Goal: Task Accomplishment & Management: Manage account settings

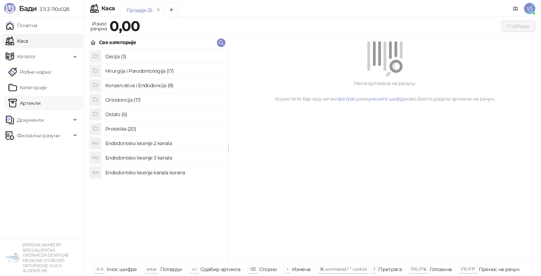
click at [32, 109] on link "Артикли" at bounding box center [24, 103] width 32 height 14
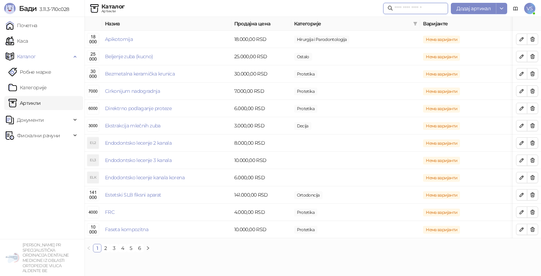
click at [405, 5] on input "text" at bounding box center [419, 9] width 49 height 8
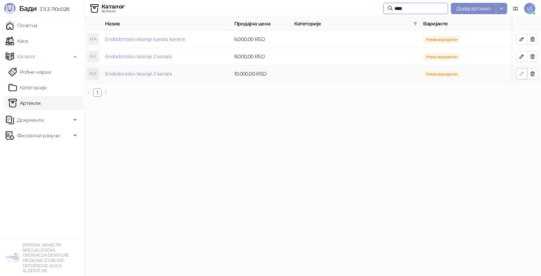
type input "****"
click at [522, 73] on icon "button" at bounding box center [522, 74] width 6 height 6
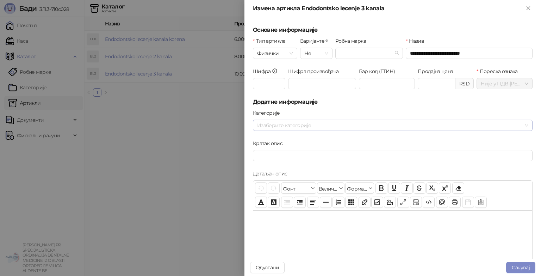
click at [289, 124] on div at bounding box center [389, 125] width 270 height 10
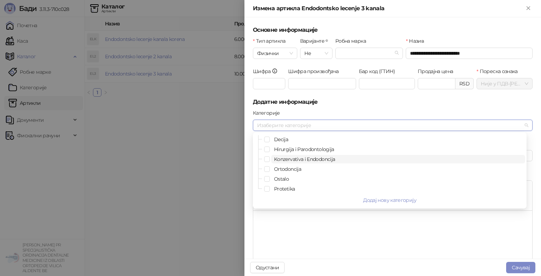
click at [284, 162] on span "Konzervativa i Endodoncija" at bounding box center [398, 159] width 254 height 8
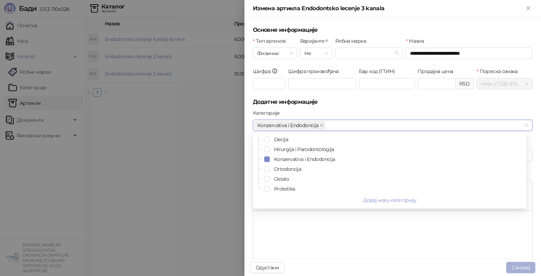
click at [516, 264] on button "Сачувај" at bounding box center [520, 266] width 29 height 11
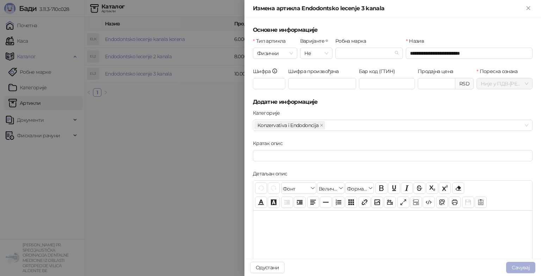
click at [516, 264] on button "Сачувај" at bounding box center [520, 266] width 29 height 11
click at [220, 195] on div at bounding box center [270, 138] width 541 height 276
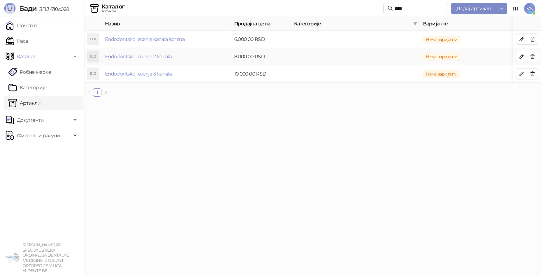
click at [214, 59] on td "Endodontsko lecenje 2 kanala" at bounding box center [166, 56] width 129 height 17
click at [518, 60] on button "button" at bounding box center [521, 56] width 11 height 11
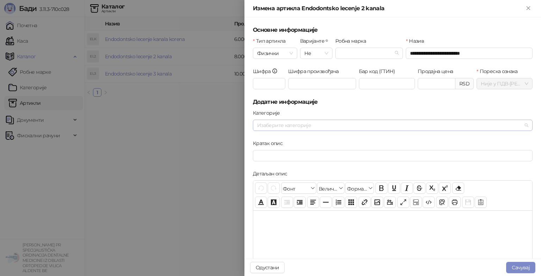
click at [381, 125] on div at bounding box center [389, 125] width 270 height 10
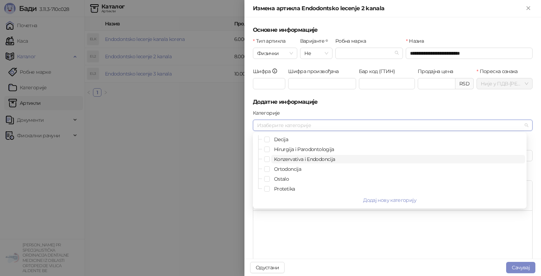
click at [323, 161] on span "Konzervativa i Endodoncija" at bounding box center [304, 159] width 61 height 6
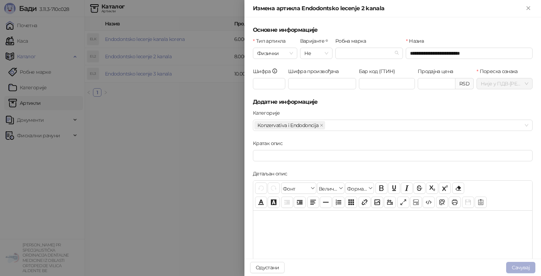
click at [526, 266] on button "Сачувај" at bounding box center [520, 266] width 29 height 11
click at [214, 184] on div at bounding box center [270, 138] width 541 height 276
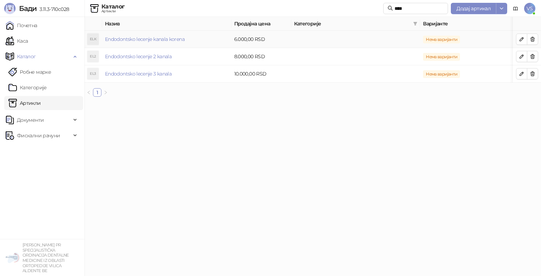
click at [222, 47] on td "Endodontsko lecenje kanala korena" at bounding box center [166, 39] width 129 height 17
click at [523, 39] on icon "button" at bounding box center [522, 39] width 4 height 4
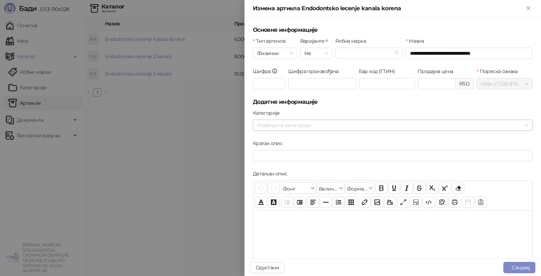
click at [351, 127] on div at bounding box center [389, 125] width 270 height 10
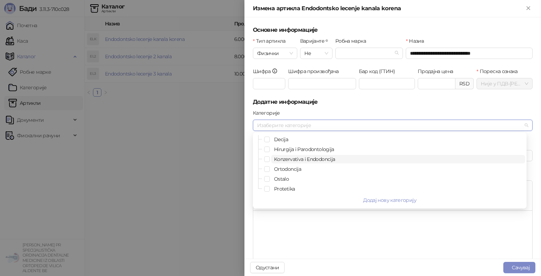
click at [319, 157] on span "Konzervativa i Endodoncija" at bounding box center [304, 159] width 61 height 6
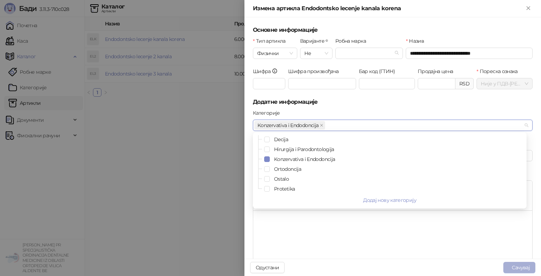
click at [515, 263] on button "Сачувај" at bounding box center [520, 266] width 32 height 11
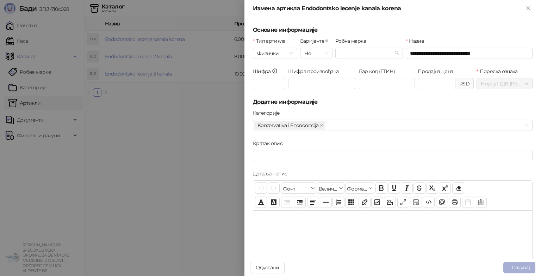
click at [515, 263] on button "Сачувај" at bounding box center [520, 266] width 32 height 11
click at [238, 144] on div at bounding box center [270, 138] width 541 height 276
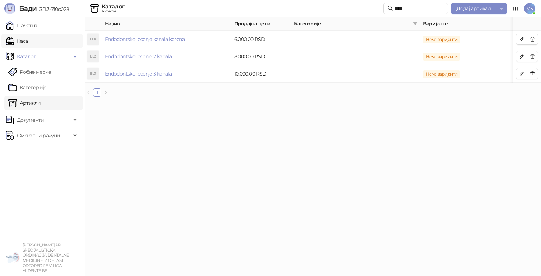
click at [28, 42] on link "Каса" at bounding box center [17, 41] width 22 height 14
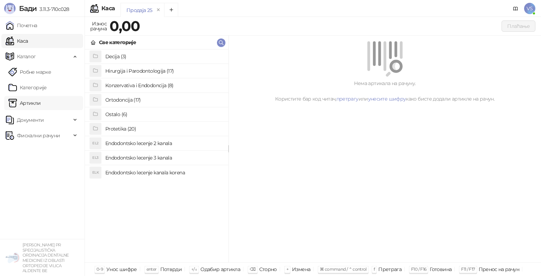
click at [30, 105] on link "Артикли" at bounding box center [24, 103] width 32 height 14
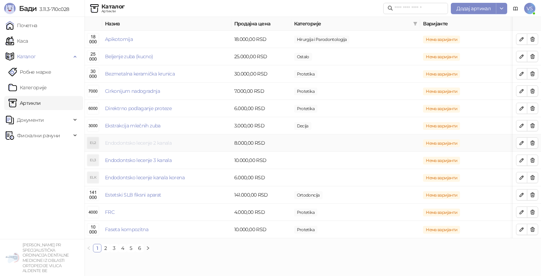
click at [170, 145] on link "Endodontsko lecenje 2 kanala" at bounding box center [138, 143] width 67 height 6
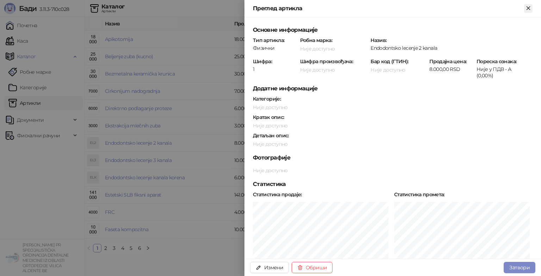
click at [526, 11] on icon "Close" at bounding box center [528, 8] width 6 height 6
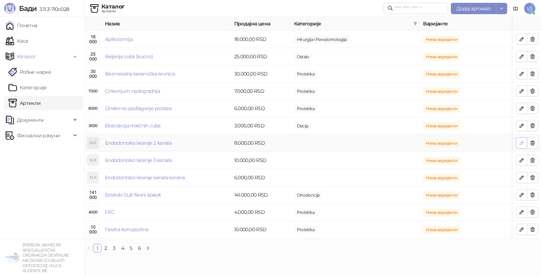
click at [519, 145] on button "button" at bounding box center [521, 142] width 11 height 11
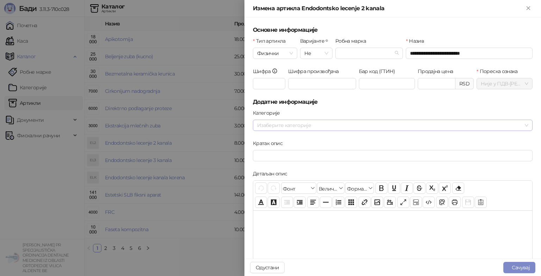
click at [333, 125] on div at bounding box center [389, 125] width 270 height 10
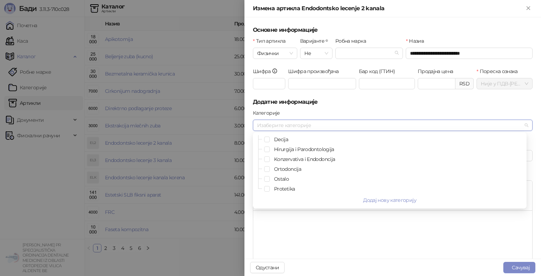
click at [271, 158] on div "Konzervativa i Endodoncija" at bounding box center [389, 159] width 271 height 8
click at [267, 158] on span "Select Konzervativa i Endodoncija" at bounding box center [267, 159] width 6 height 6
click at [522, 267] on button "Сачувај" at bounding box center [520, 266] width 32 height 11
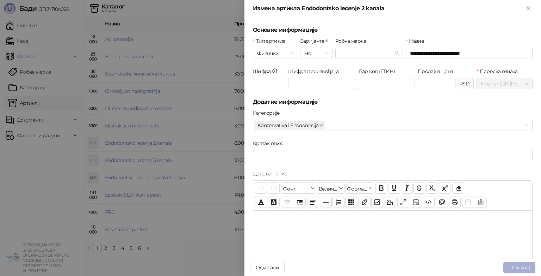
click at [522, 267] on button "Сачувај" at bounding box center [520, 266] width 32 height 11
click at [520, 264] on button "Сачувај" at bounding box center [520, 266] width 32 height 11
click at [204, 216] on div at bounding box center [270, 138] width 541 height 276
